Goal: Task Accomplishment & Management: Use online tool/utility

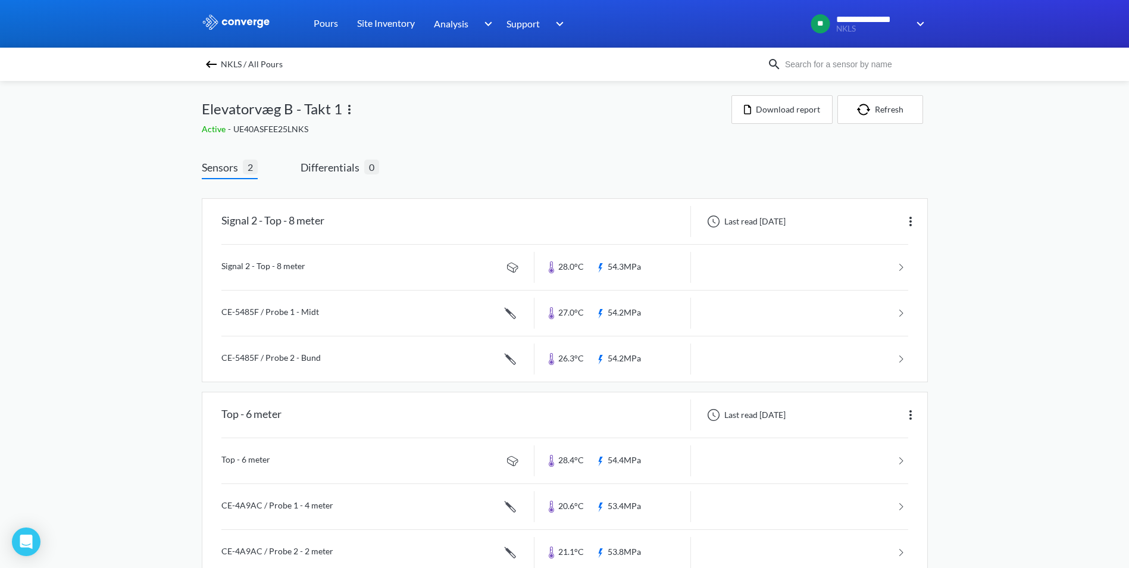
click at [240, 60] on span "NKLS / All Pours" at bounding box center [252, 64] width 62 height 17
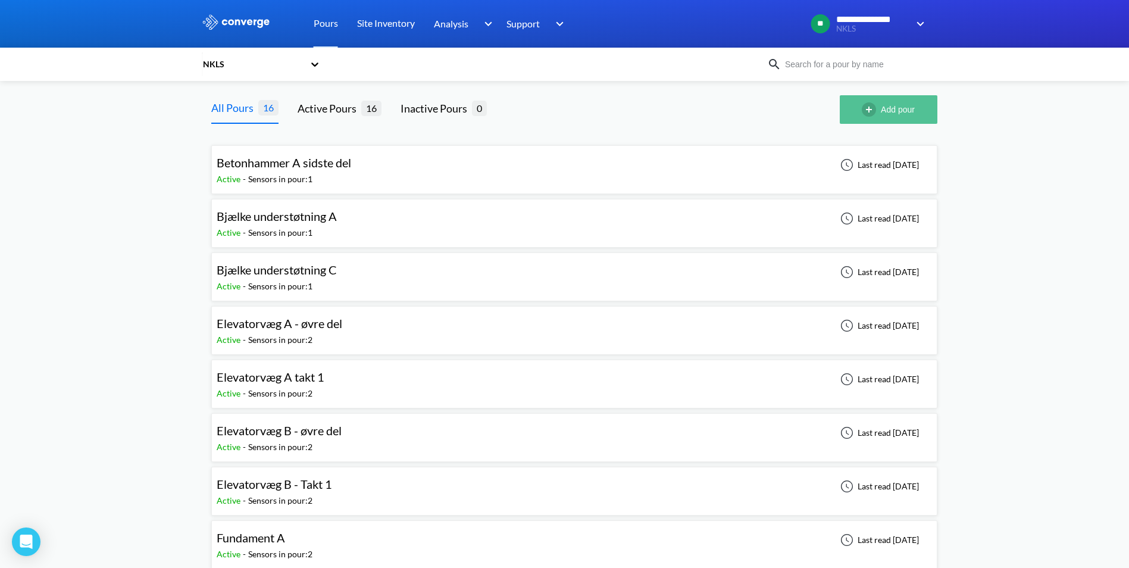
click at [906, 110] on button "Add pour" at bounding box center [889, 109] width 98 height 29
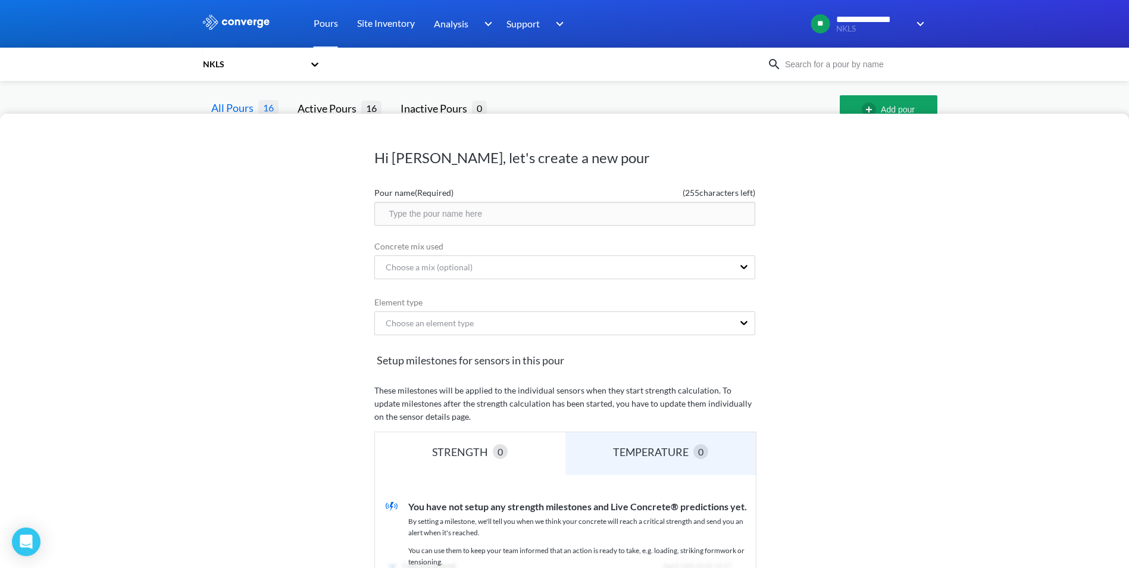
click at [584, 90] on div "Hi [PERSON_NAME], let's create a new pour Pour name (Required) ( 255 characters…" at bounding box center [564, 284] width 1129 height 568
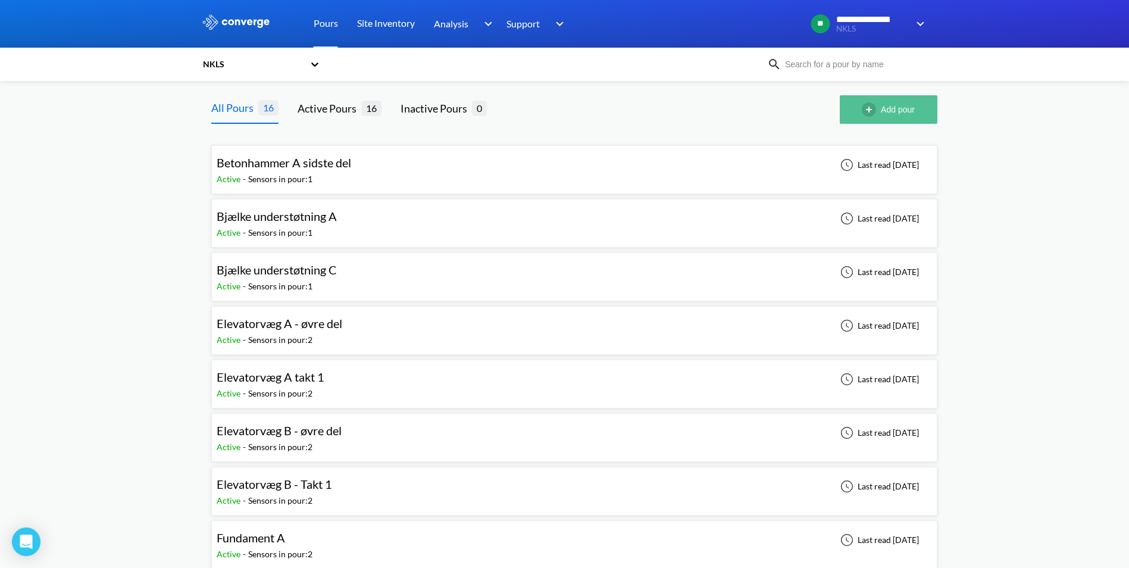
click at [905, 113] on button "Add pour" at bounding box center [889, 109] width 98 height 29
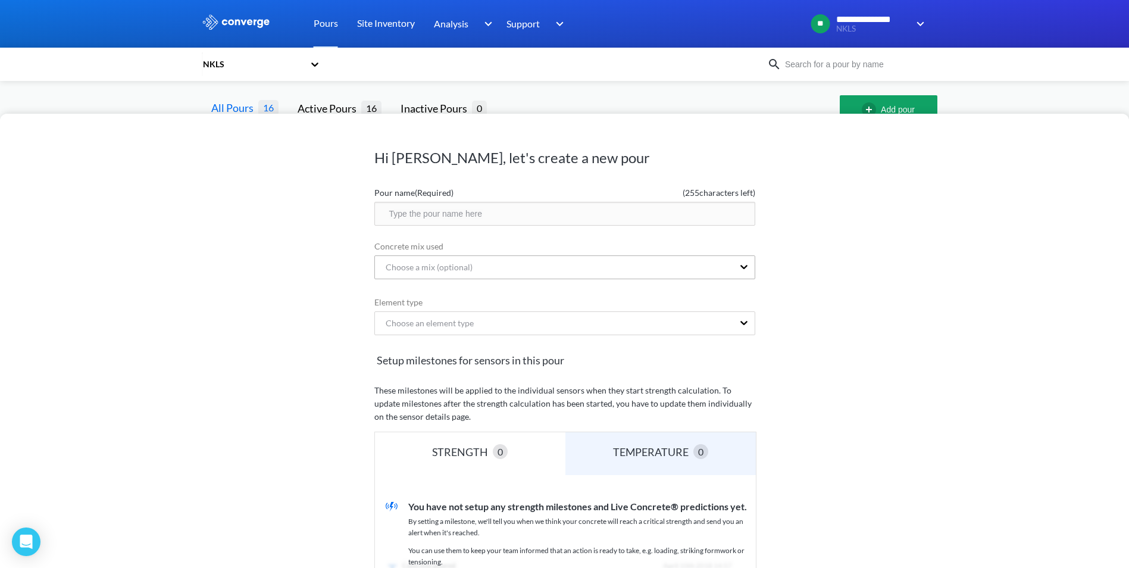
click at [492, 264] on div "Choose a mix (optional)" at bounding box center [554, 267] width 358 height 23
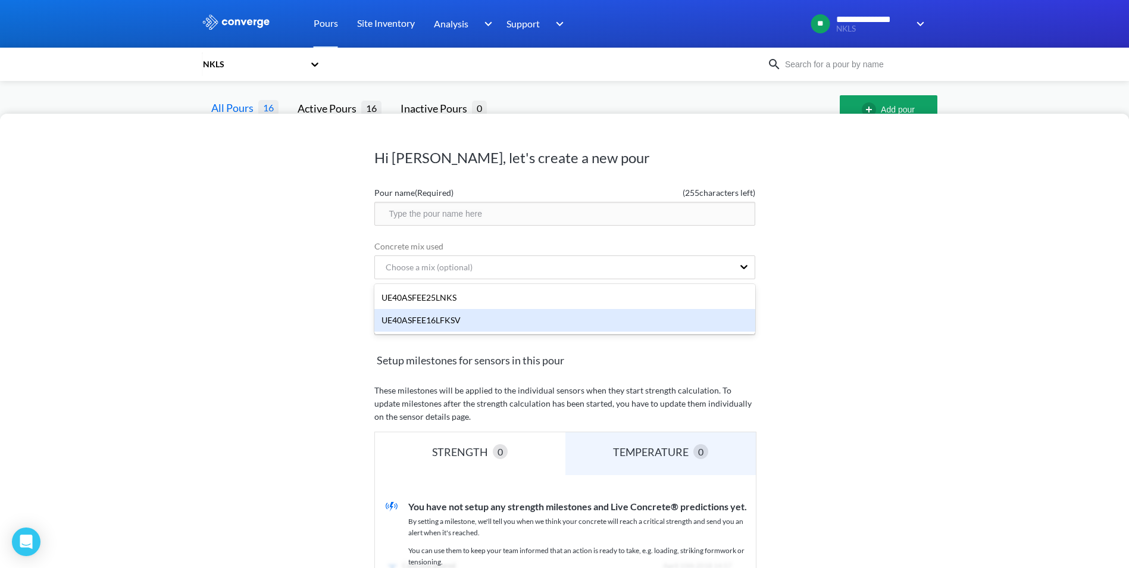
click at [462, 318] on div "UE40ASFEE16LFKSV" at bounding box center [564, 320] width 381 height 23
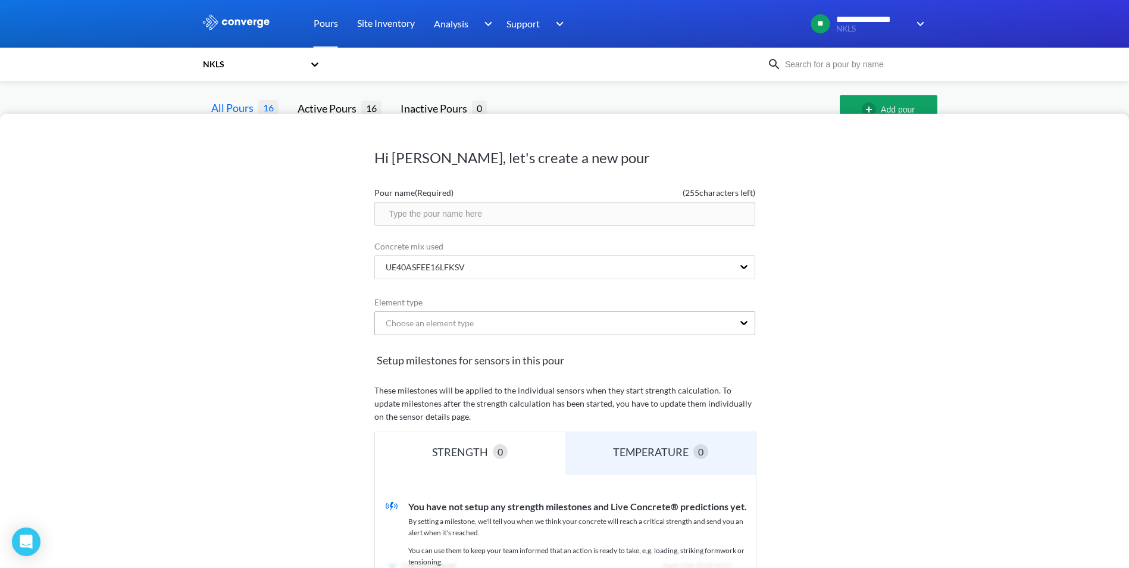
click at [460, 328] on div "Choose an element type" at bounding box center [425, 323] width 98 height 13
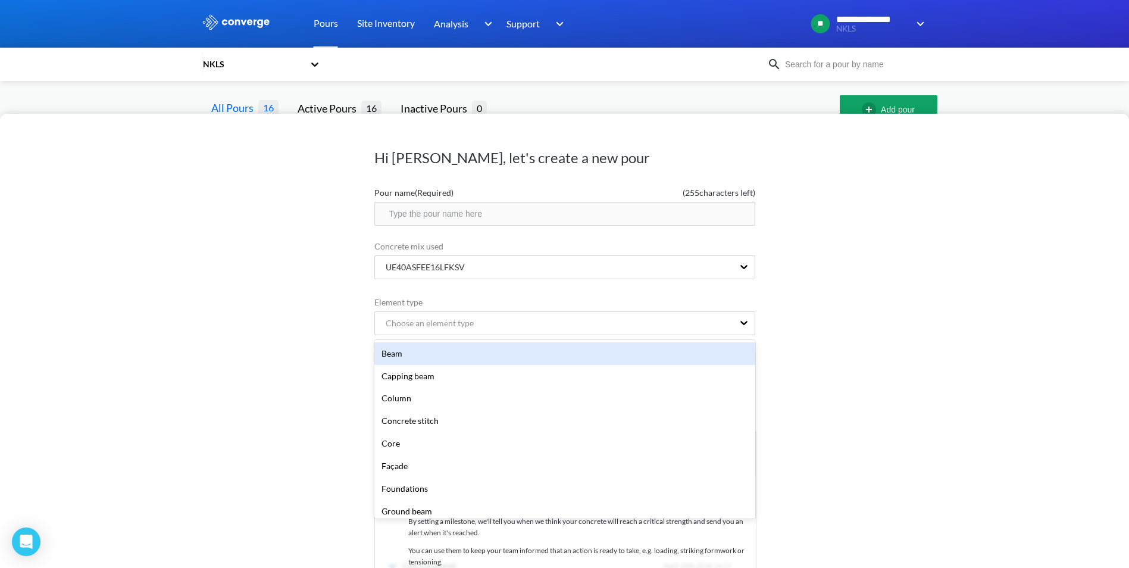
click at [437, 355] on div "Beam" at bounding box center [564, 353] width 381 height 23
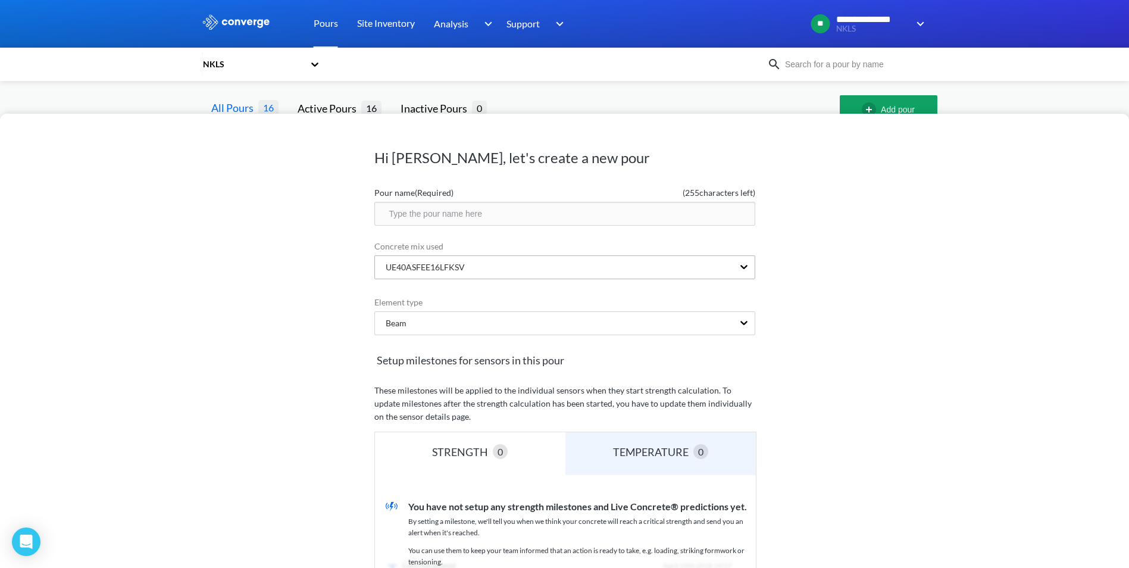
click at [518, 265] on div "UE40ASFEE16LFKSV" at bounding box center [554, 267] width 358 height 23
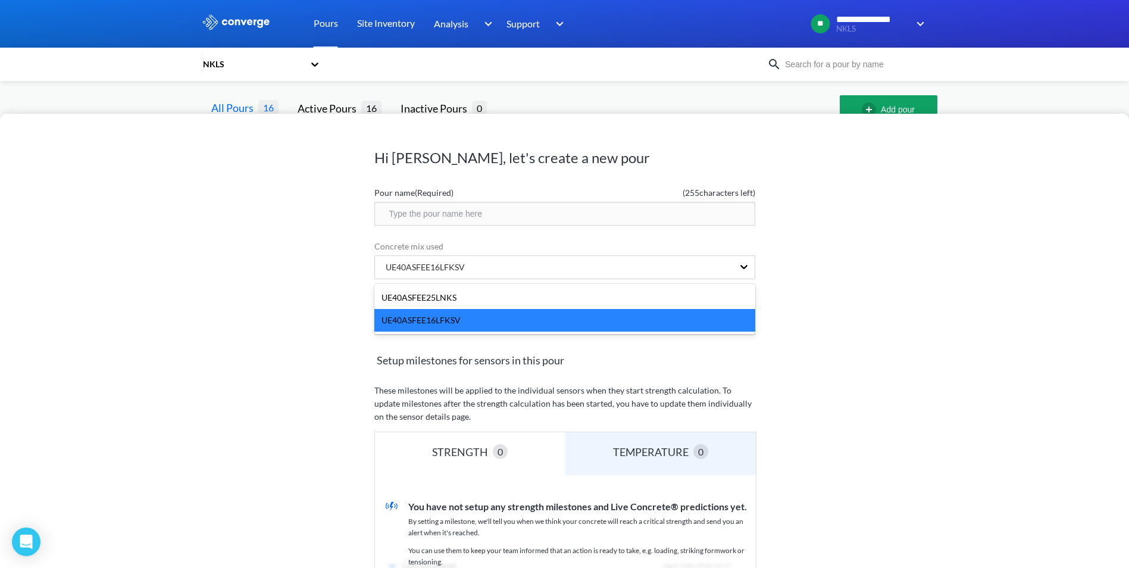
click at [453, 322] on div "UE40ASFEE16LFKSV" at bounding box center [564, 320] width 381 height 23
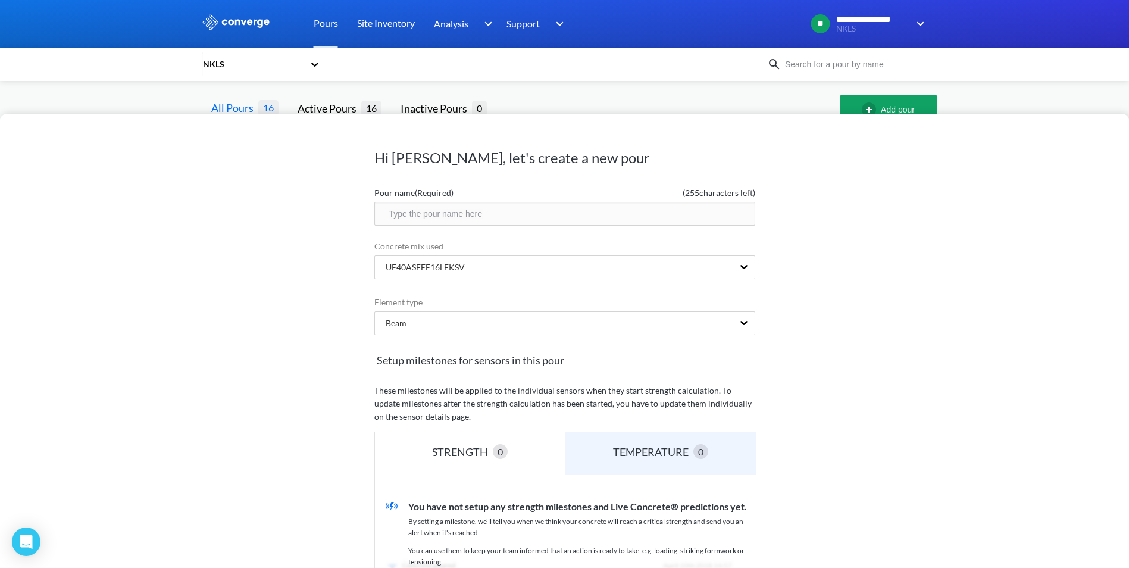
click at [488, 213] on input "text" at bounding box center [564, 214] width 381 height 24
type input "Bjælke B"
click at [851, 311] on div "Hi [PERSON_NAME], let's create a new pour Pour name (Required) ( 247 characters…" at bounding box center [564, 341] width 1129 height 454
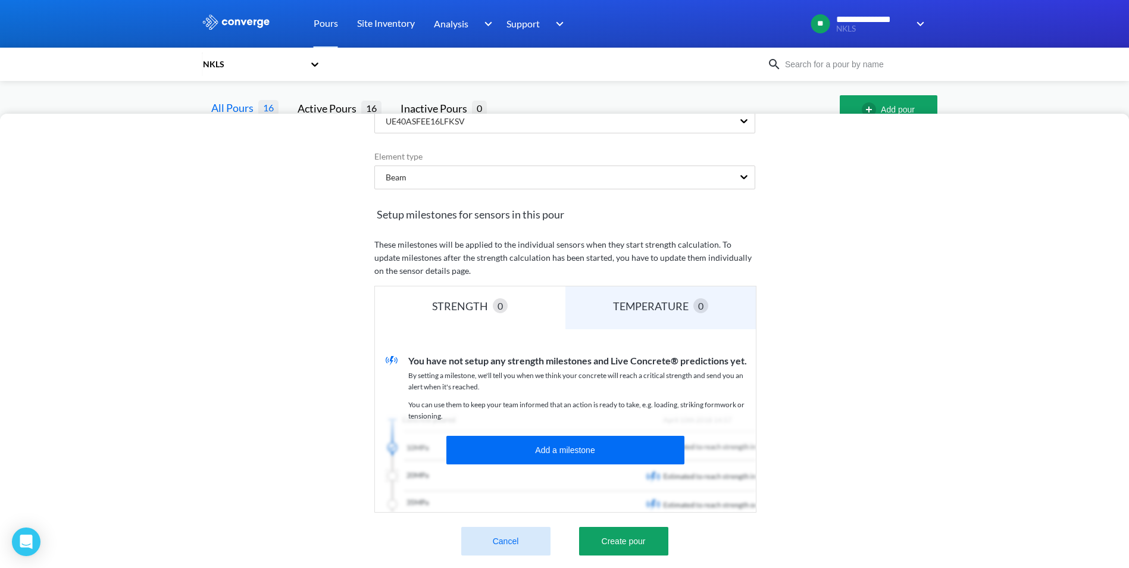
scroll to position [160, 0]
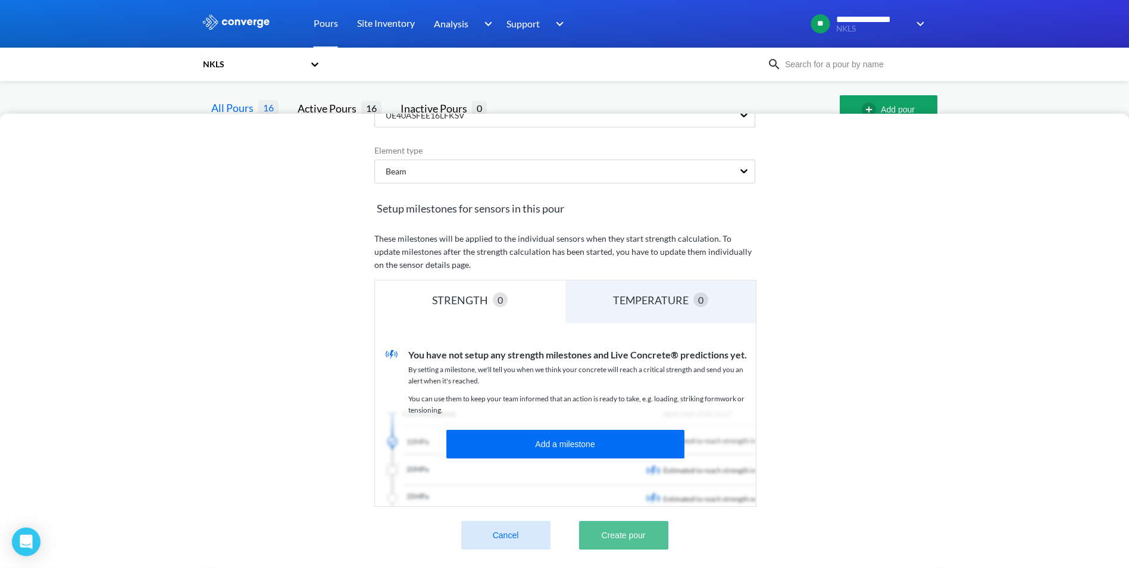
click at [637, 529] on button "Create pour" at bounding box center [623, 535] width 89 height 29
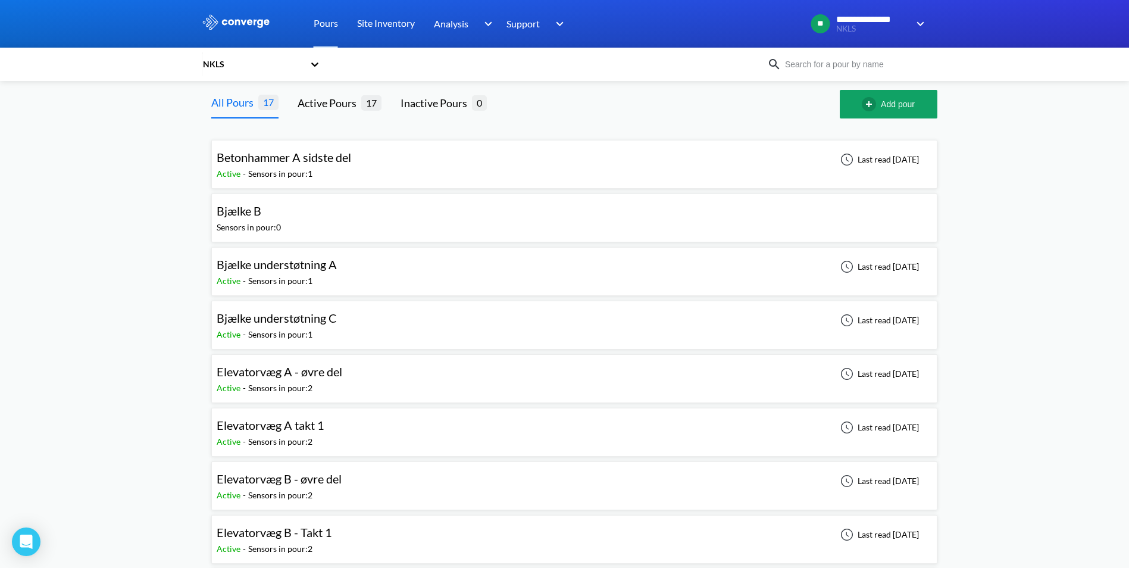
scroll to position [0, 0]
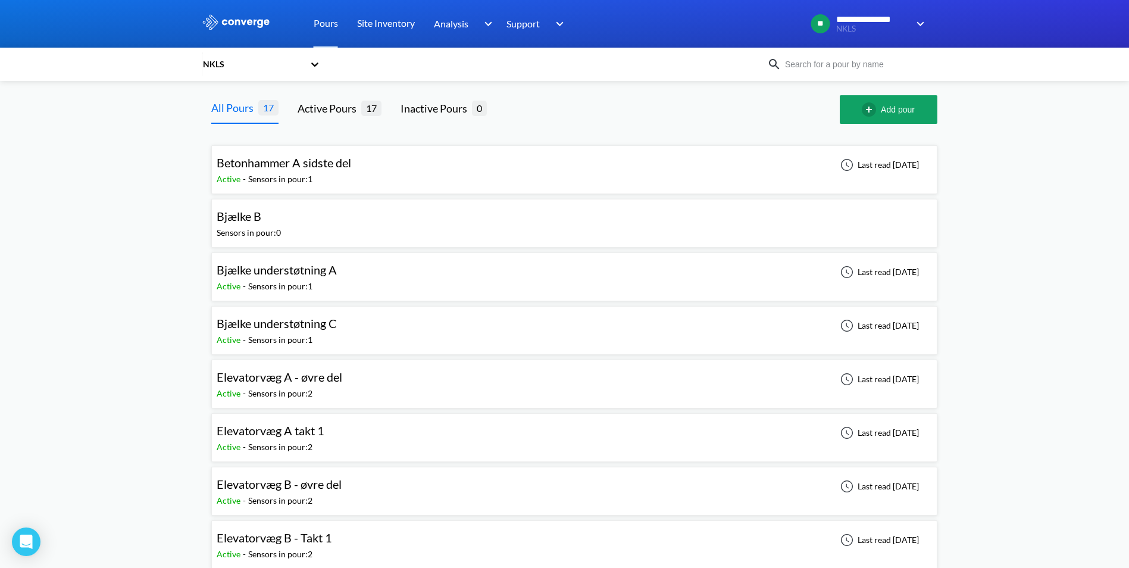
click at [364, 217] on div "Bjælke B Sensors in pour: 0" at bounding box center [575, 223] width 716 height 38
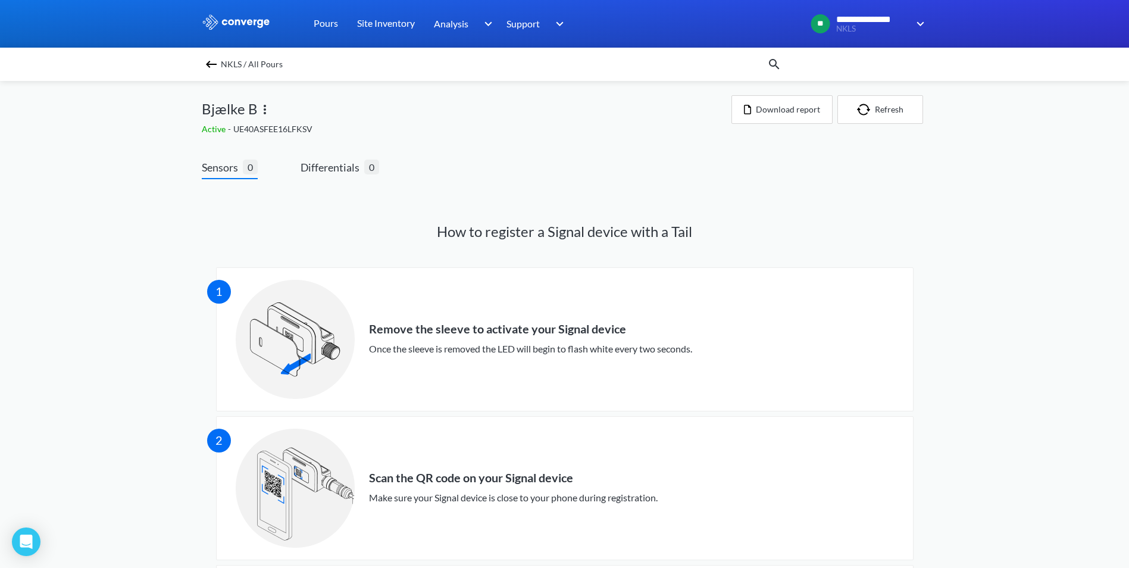
click at [262, 110] on img at bounding box center [265, 109] width 14 height 14
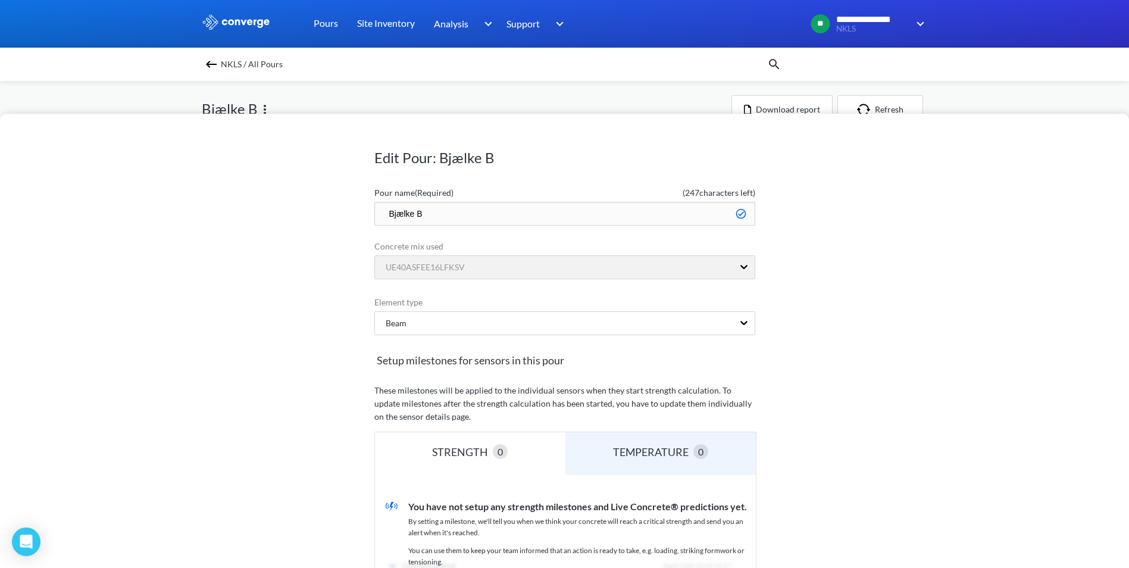
click at [416, 215] on input "Bjælke B" at bounding box center [564, 214] width 381 height 24
type input "Bjælke Understøtning B"
click at [944, 274] on div "Edit Pour: Bjælke B Pour name (Required) ( 233 characters left) Bjælke Understø…" at bounding box center [564, 341] width 1129 height 454
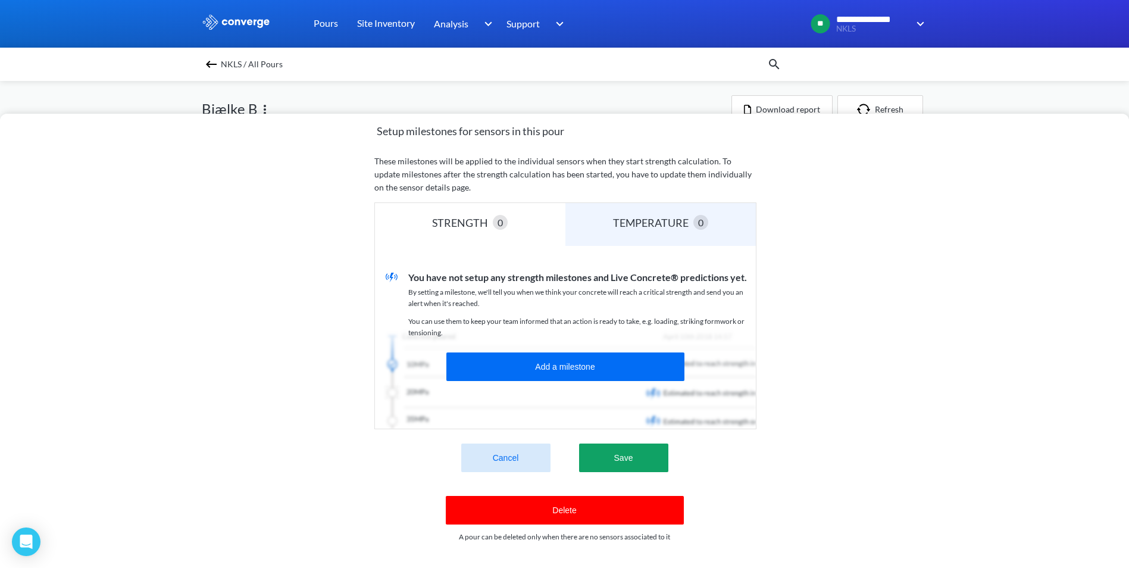
scroll to position [238, 0]
click at [629, 450] on button "Save" at bounding box center [623, 457] width 89 height 29
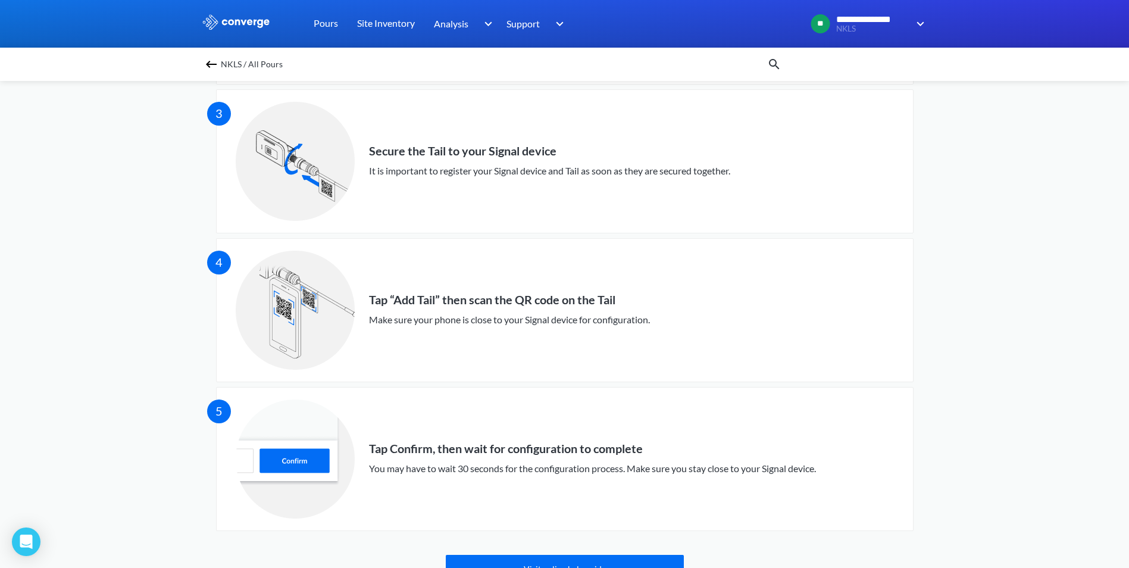
scroll to position [476, 0]
